Goal: Task Accomplishment & Management: Manage account settings

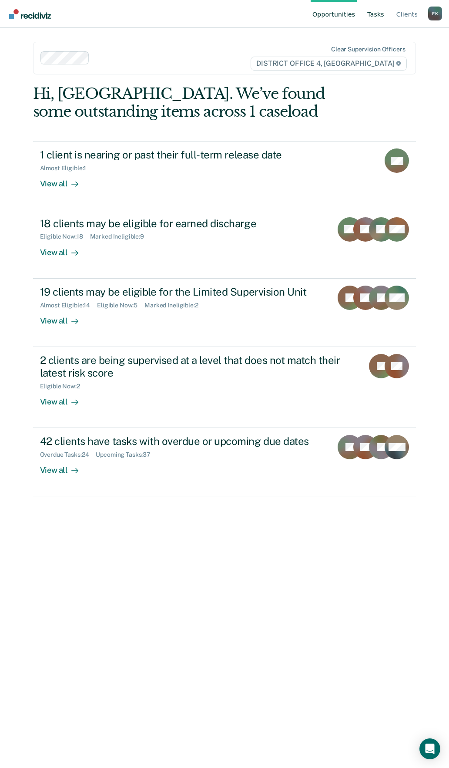
click at [376, 10] on link "Tasks" at bounding box center [376, 14] width 20 height 28
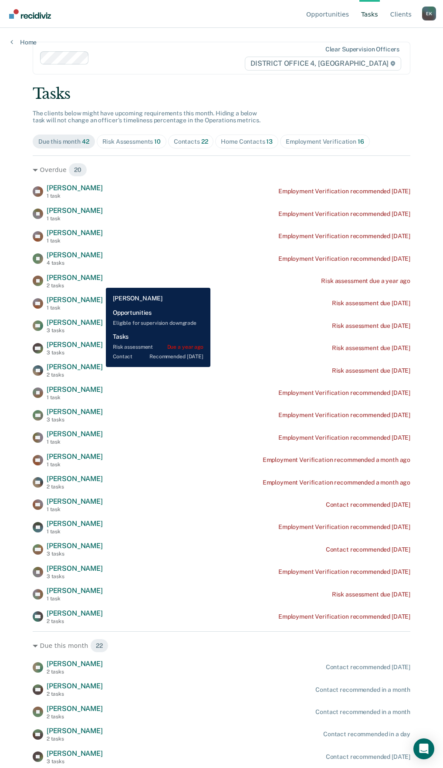
click at [99, 281] on span "[PERSON_NAME]" at bounding box center [75, 277] width 56 height 8
